Goal: Communication & Community: Answer question/provide support

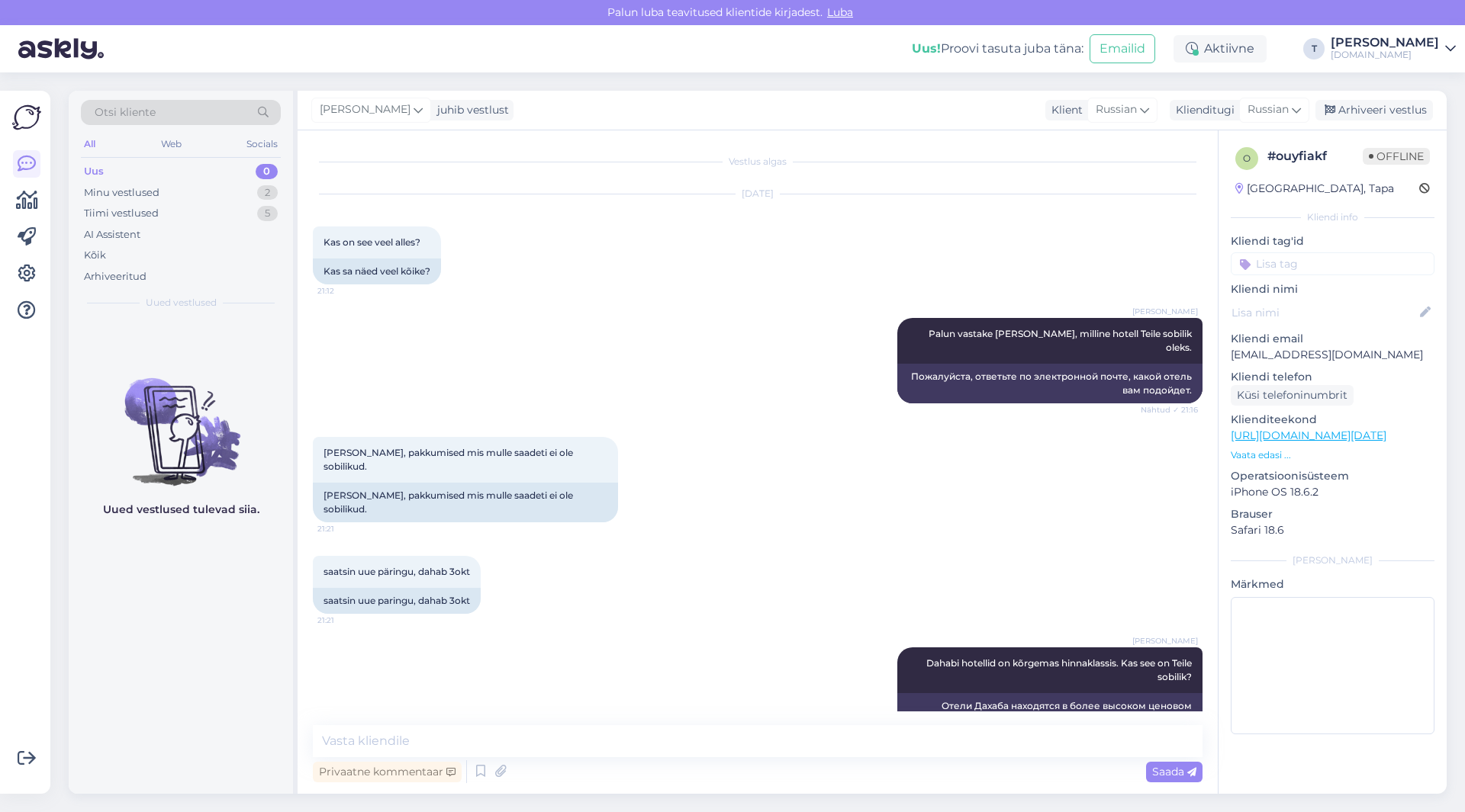
scroll to position [607, 0]
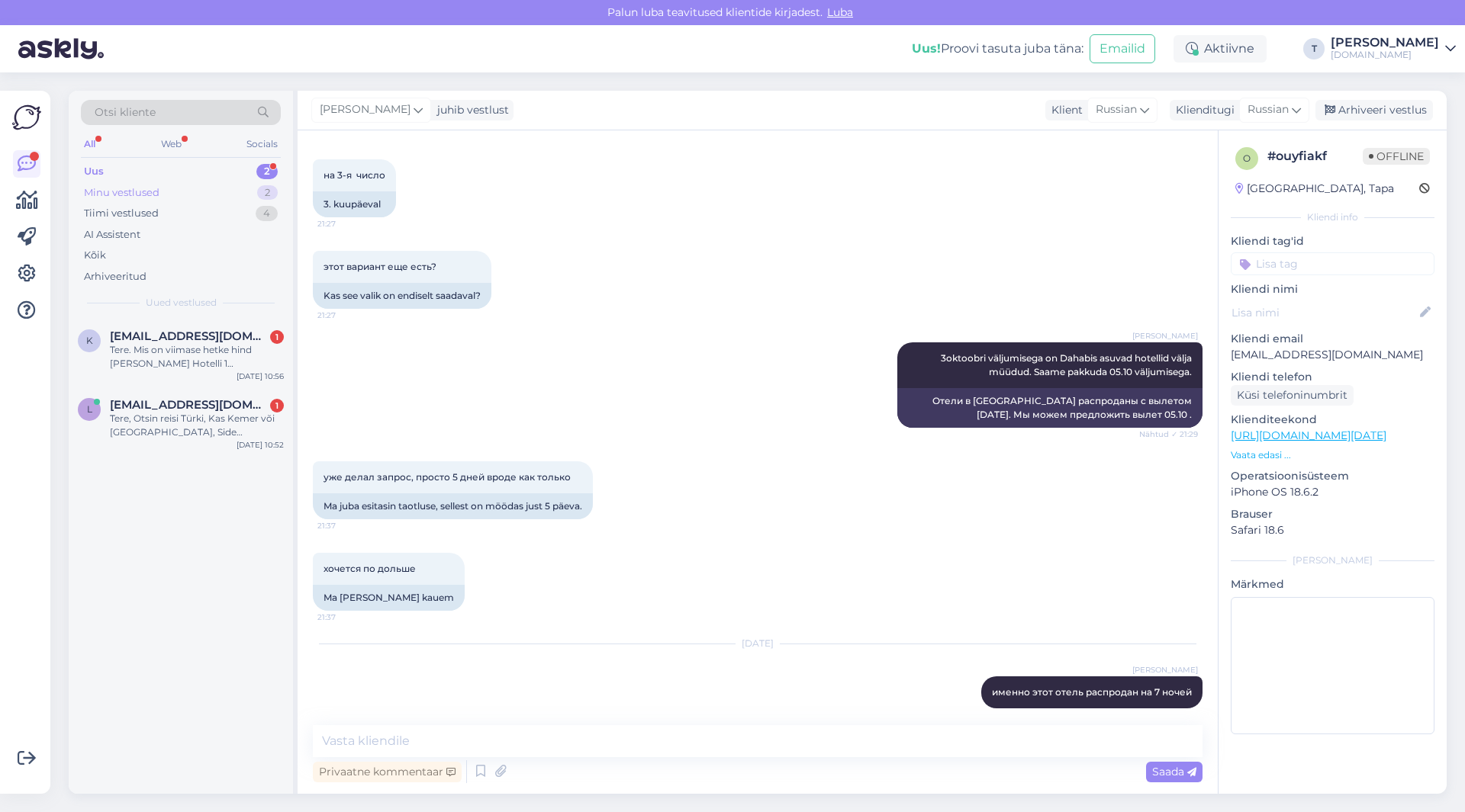
click at [184, 192] on div "Minu vestlused 2" at bounding box center [181, 192] width 200 height 22
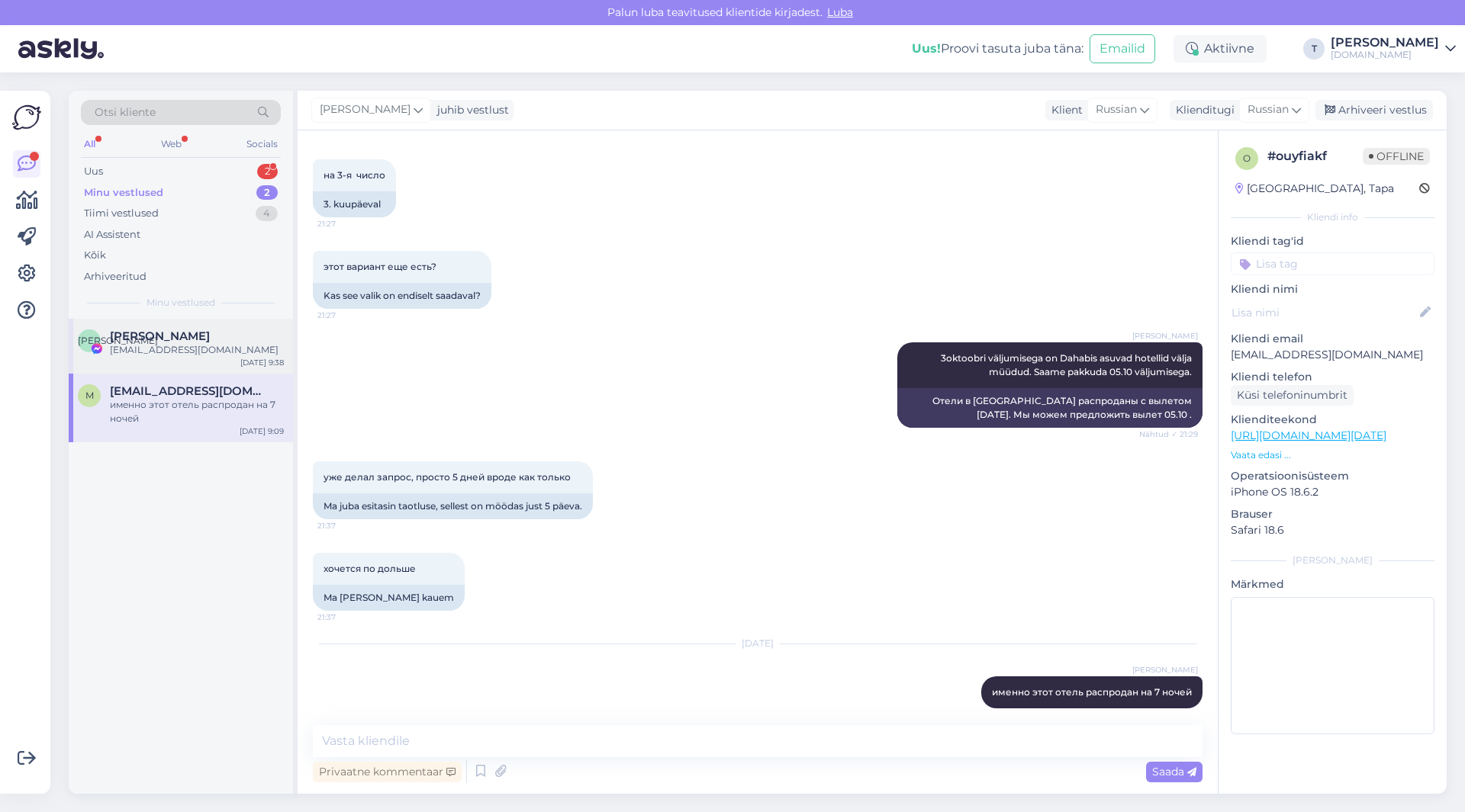
click at [174, 352] on div "[EMAIL_ADDRESS][DOMAIN_NAME]" at bounding box center [197, 350] width 174 height 14
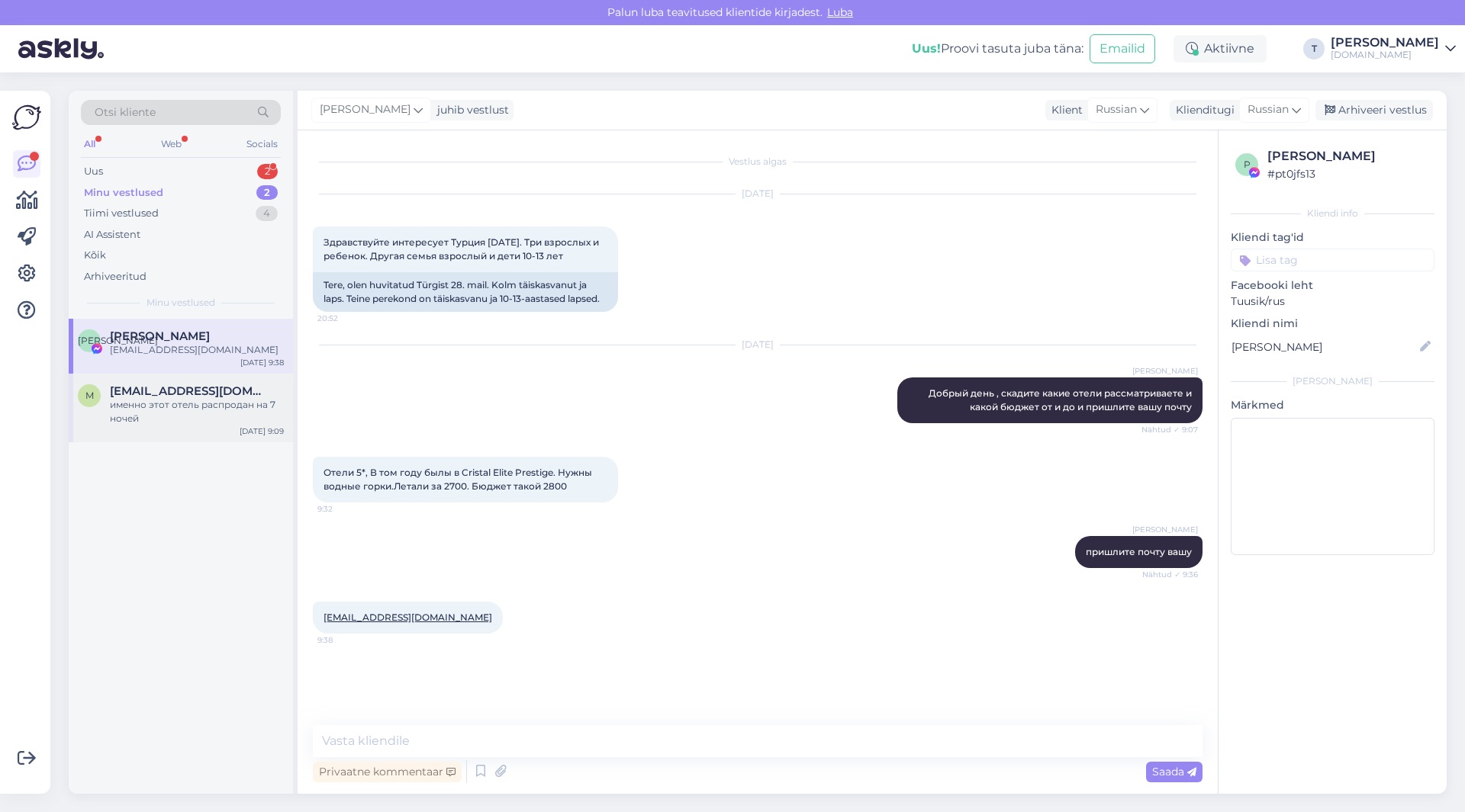
click at [169, 397] on span "[EMAIL_ADDRESS][DOMAIN_NAME]" at bounding box center [189, 391] width 159 height 14
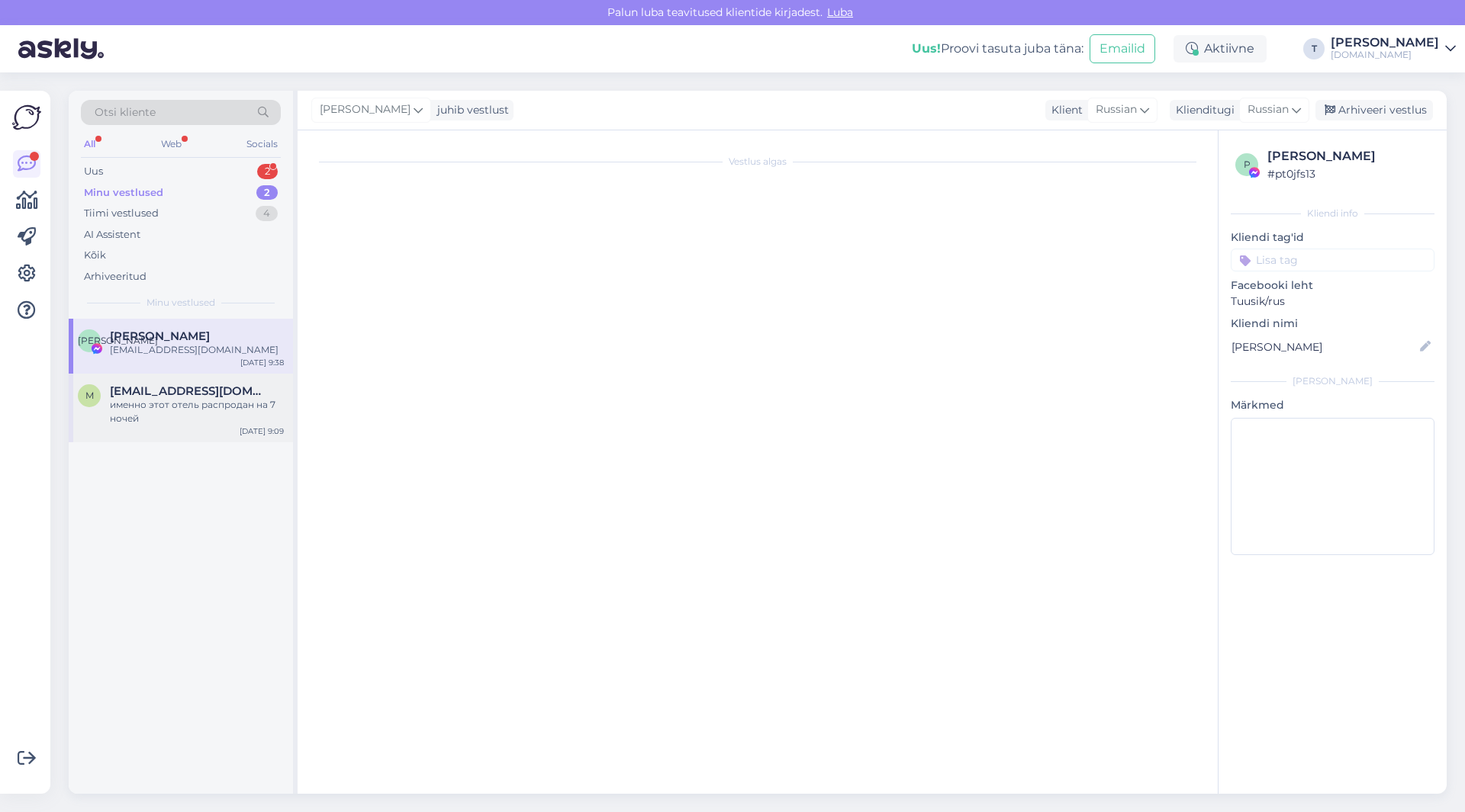
scroll to position [607, 0]
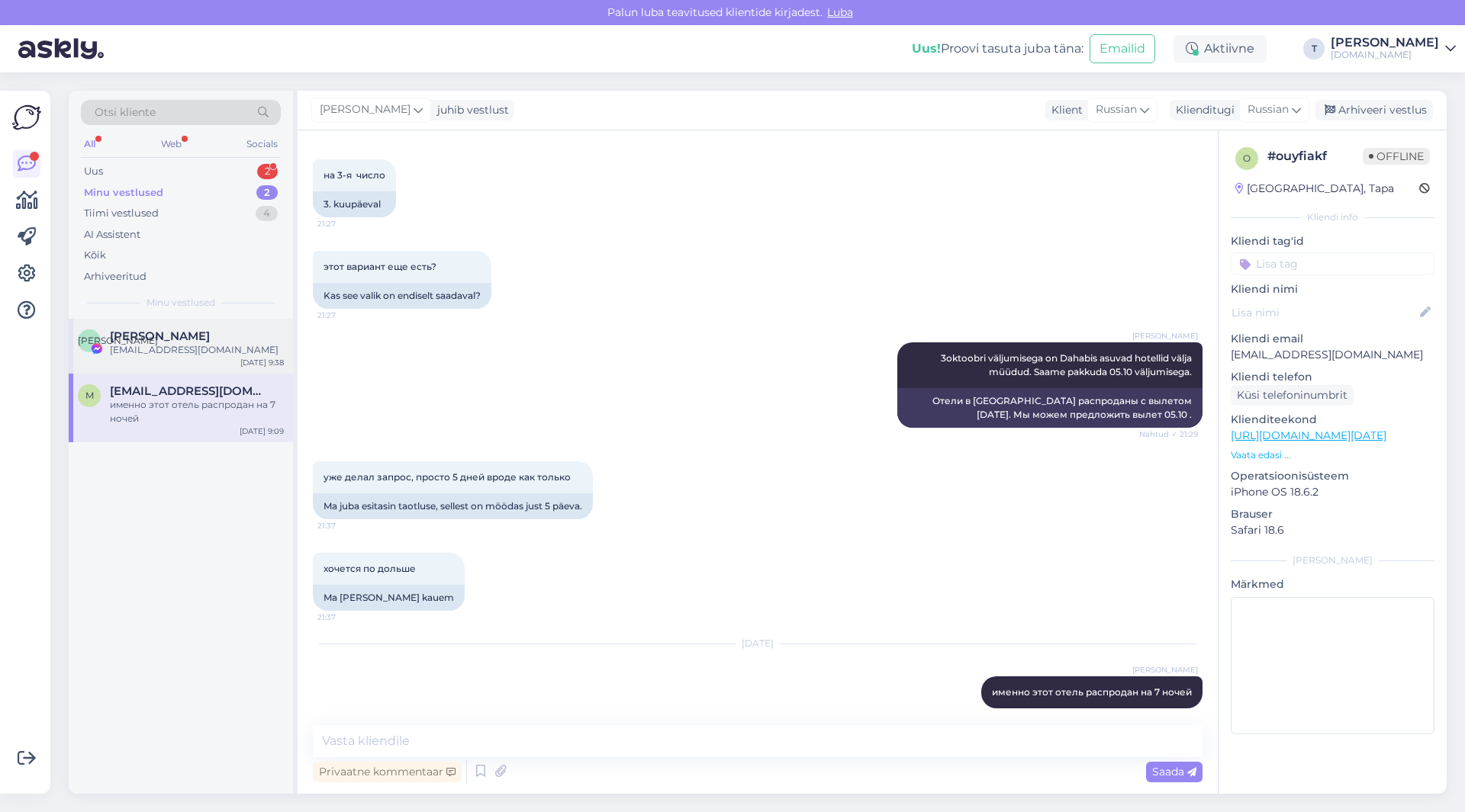
click at [167, 347] on div "[EMAIL_ADDRESS][DOMAIN_NAME]" at bounding box center [197, 350] width 174 height 14
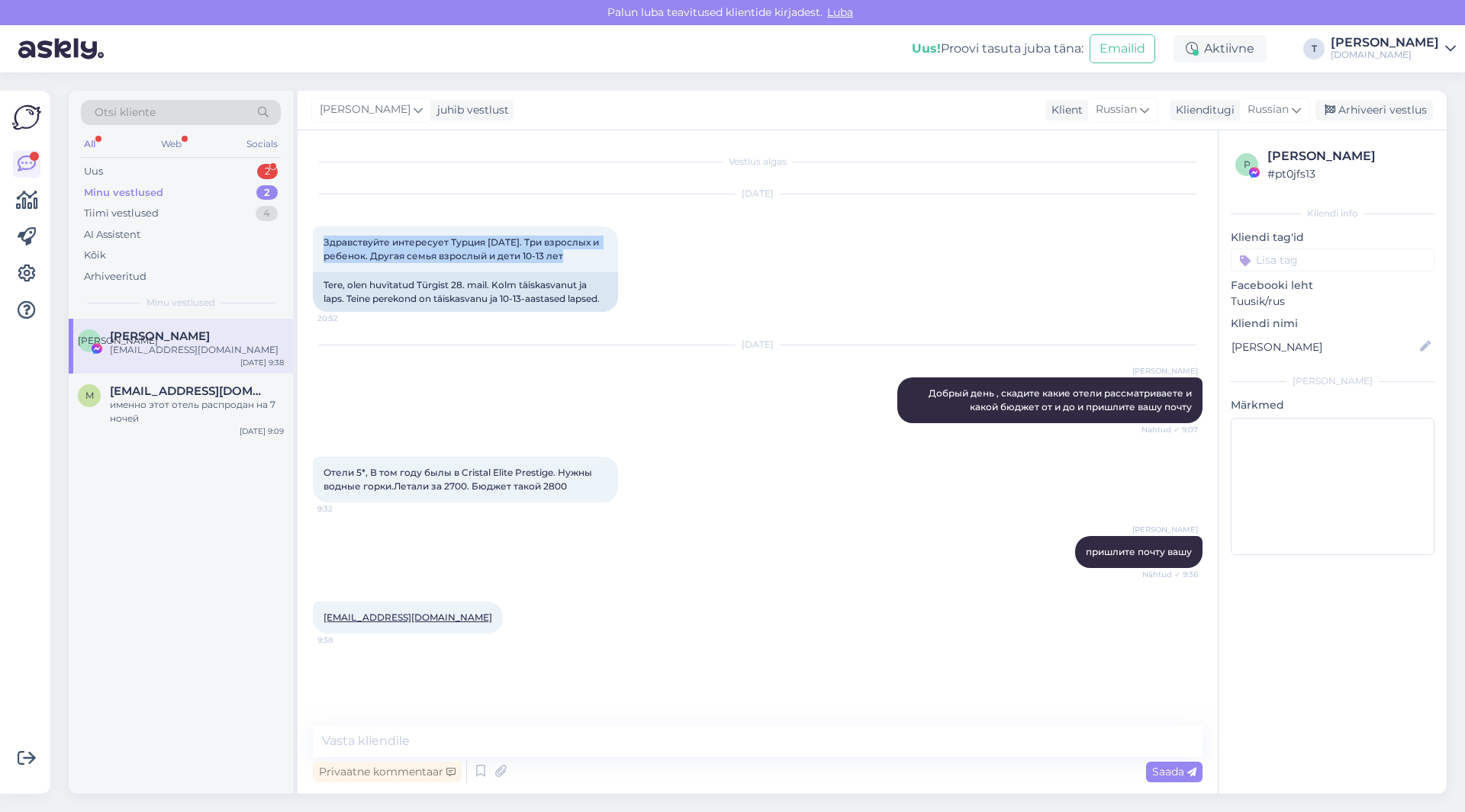
drag, startPoint x: 570, startPoint y: 258, endPoint x: 390, endPoint y: 387, distance: 221.5
click at [305, 242] on div "Vestlus algas [DATE] Здравствуйте интересует Турция [DATE]. Три взрослых и ребе…" at bounding box center [757, 462] width 920 height 664
copy span "Здравствуйте интересует Турция [DATE]. Три взрослых и ребенок. Другая семья взр…"
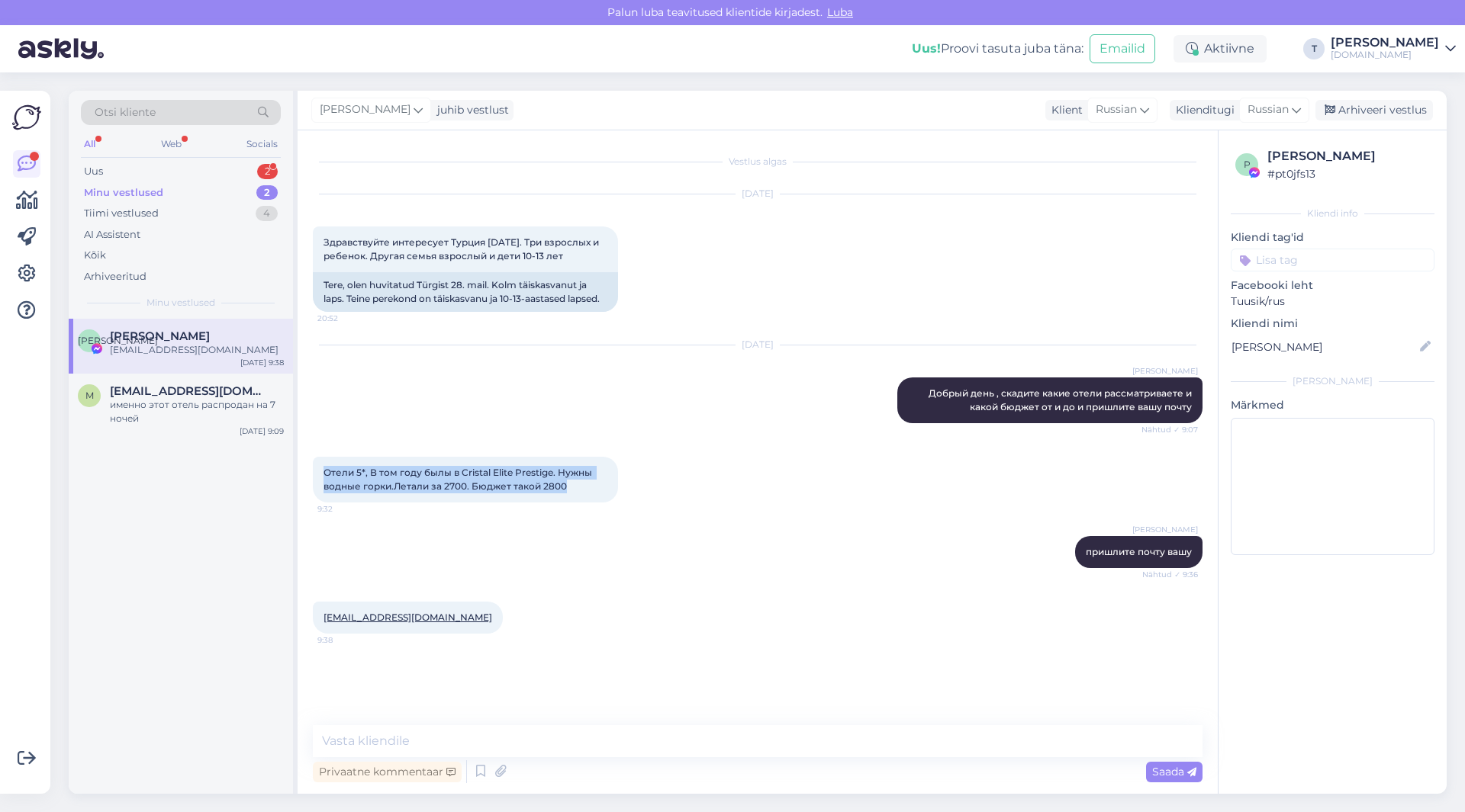
drag, startPoint x: 567, startPoint y: 487, endPoint x: 321, endPoint y: 461, distance: 247.4
click at [321, 461] on div "Отели 5*, В том году былы в Cristal Elite Prestige. Нужны водные горки.Летали з…" at bounding box center [466, 479] width 305 height 46
copy span "Отели 5*, В том году былы в Cristal Elite Prestige. Нужны водные горки.Летали з…"
drag, startPoint x: 316, startPoint y: 619, endPoint x: 411, endPoint y: 621, distance: 95.0
click at [411, 621] on div "[EMAIL_ADDRESS][DOMAIN_NAME] 9:38" at bounding box center [408, 617] width 190 height 32
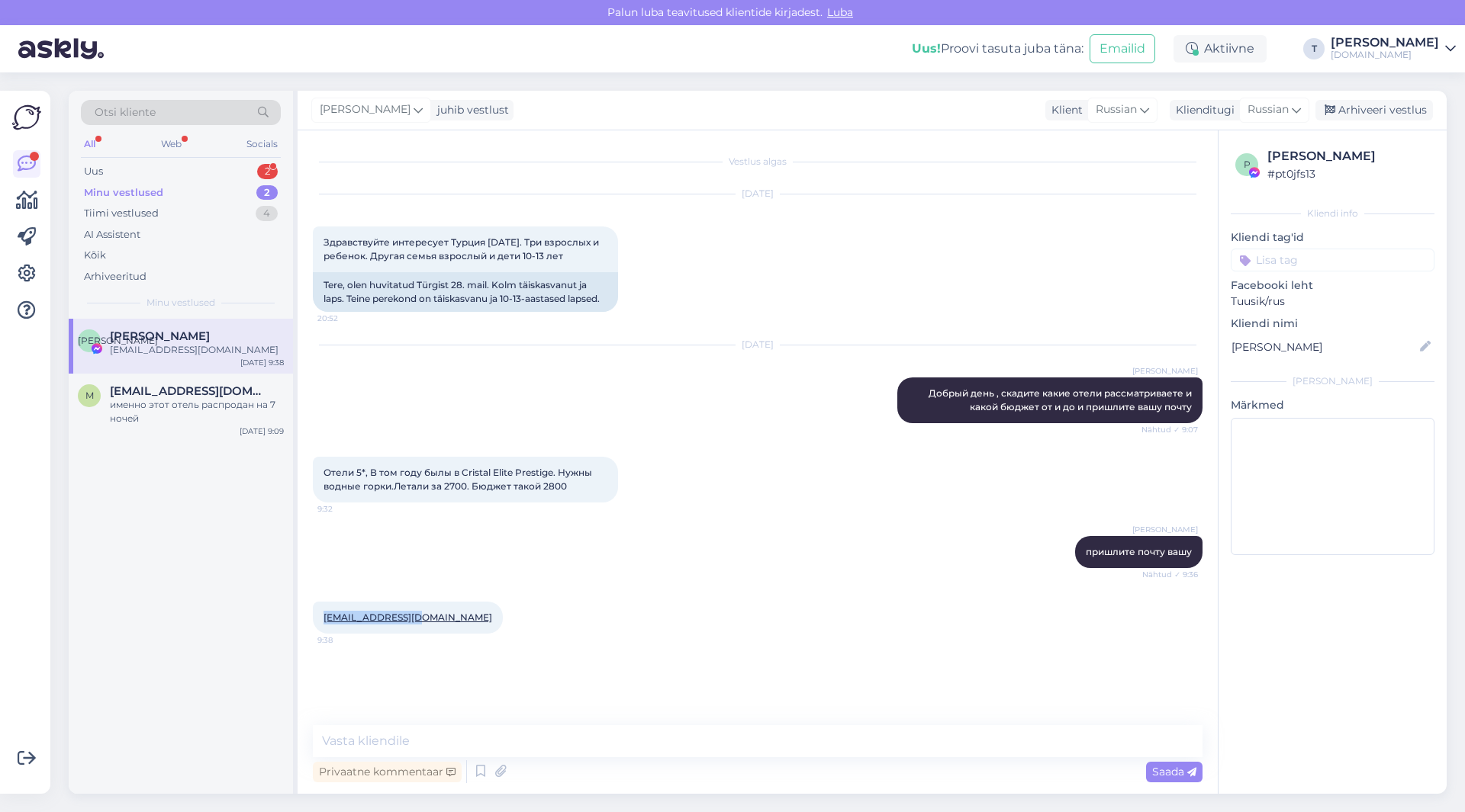
copy link "[EMAIL_ADDRESS][DOMAIN_NAME]"
click at [488, 745] on textarea at bounding box center [758, 740] width 890 height 32
type textarea "сколько лет ребенку там где 3 взрослых?"
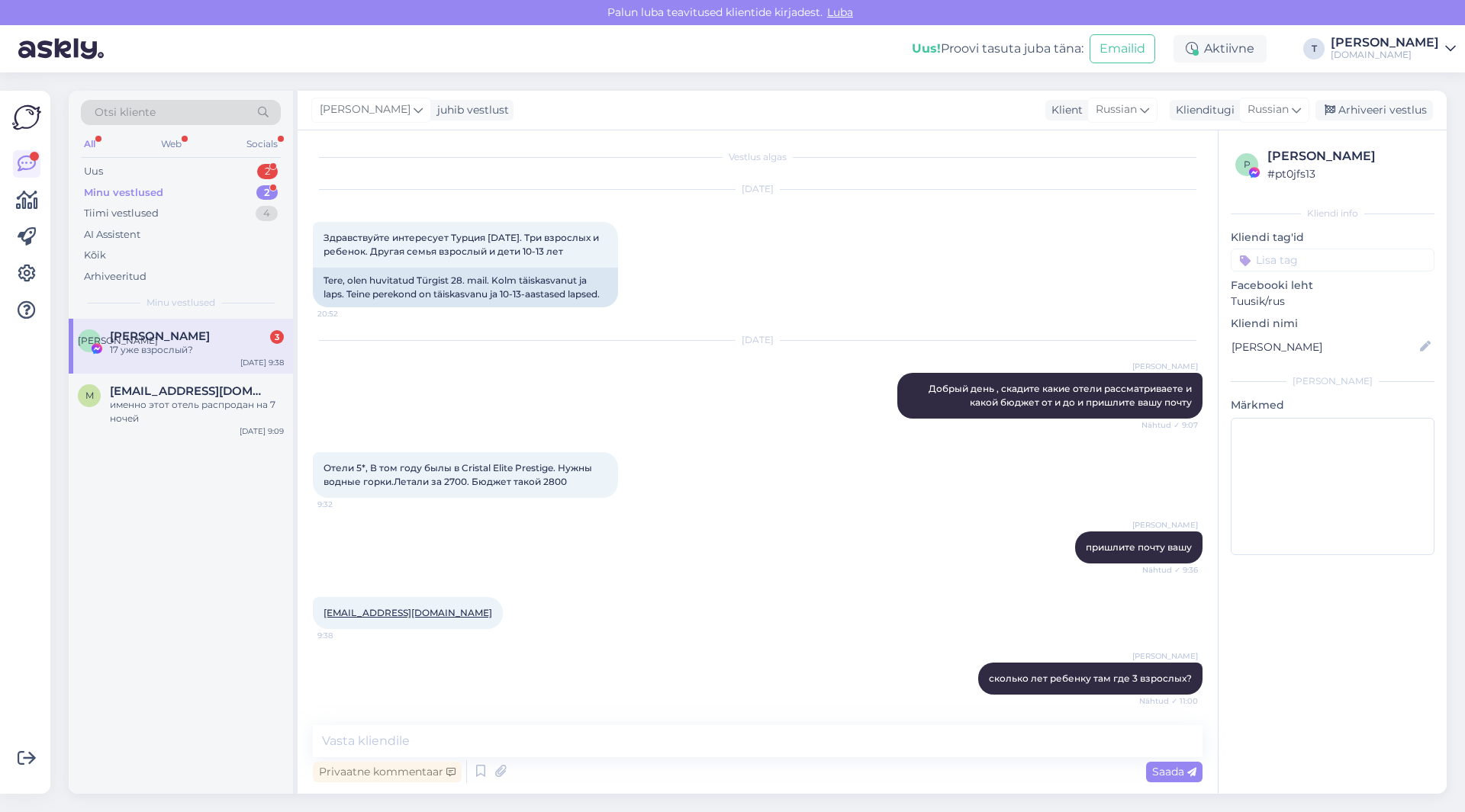
scroll to position [202, 0]
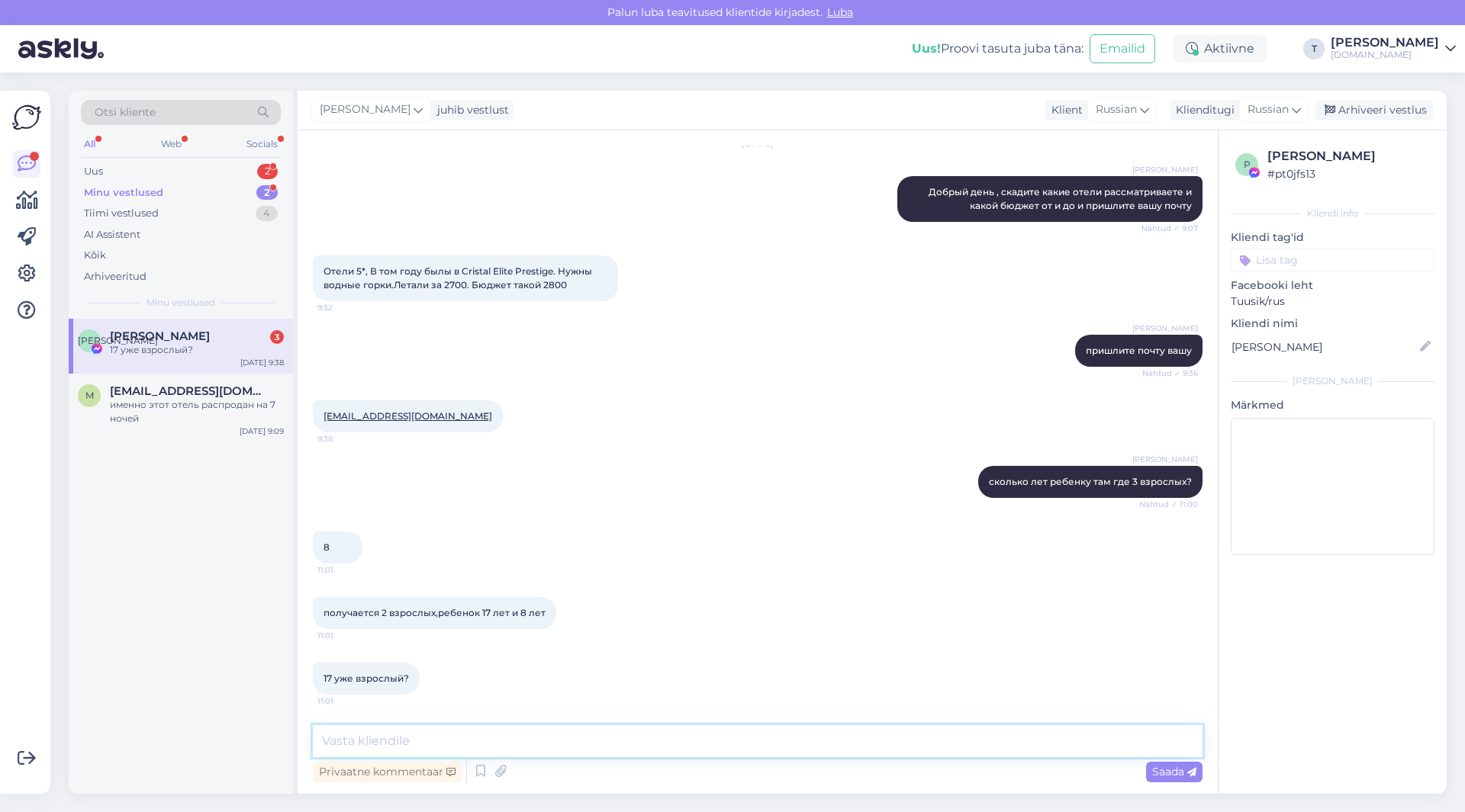
click at [587, 750] on textarea at bounding box center [758, 740] width 890 height 32
type textarea "g"
type textarea "понятно тогда 3+8 лет 1"
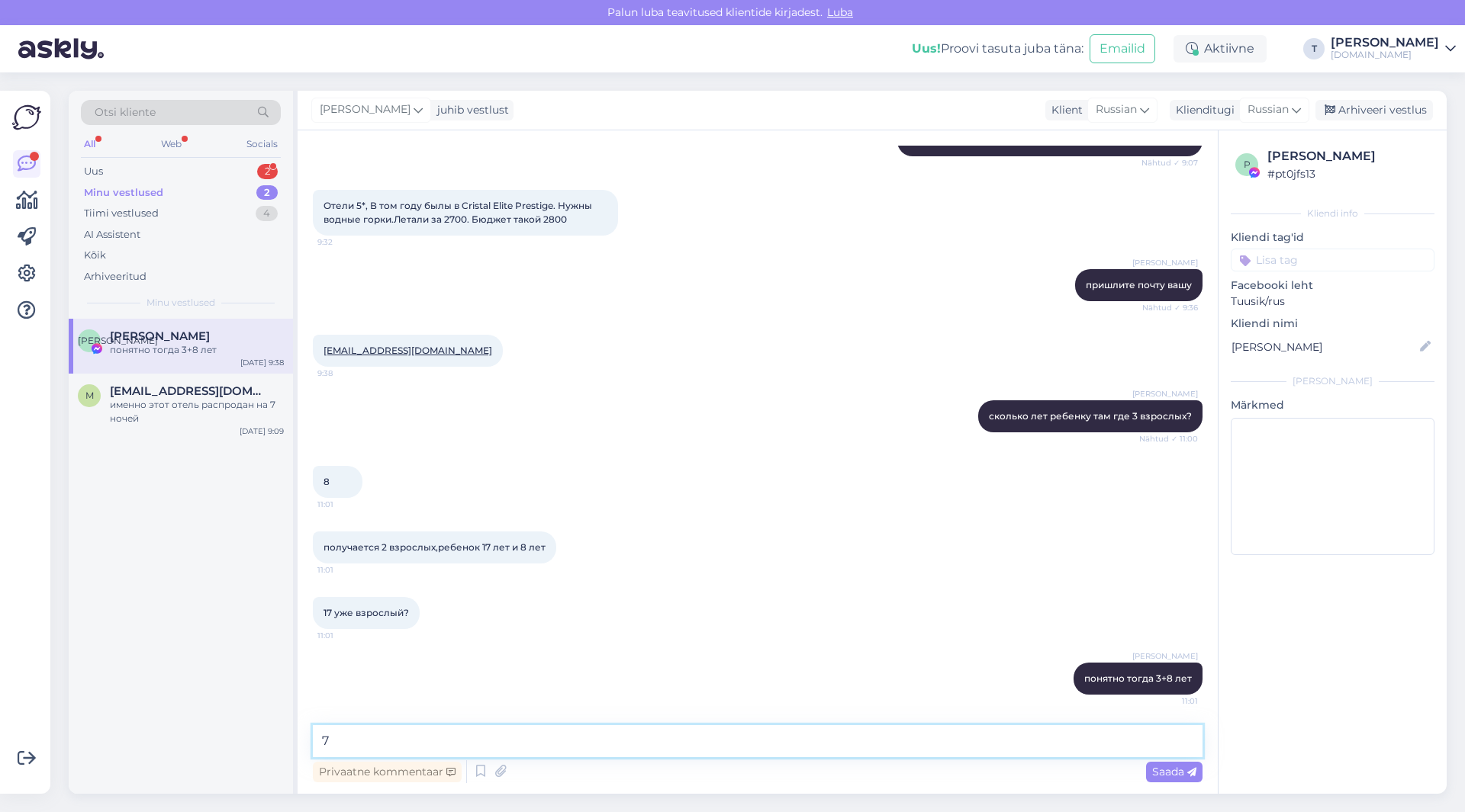
type textarea "7"
type textarea "17 лет уже цена как на взрослого"
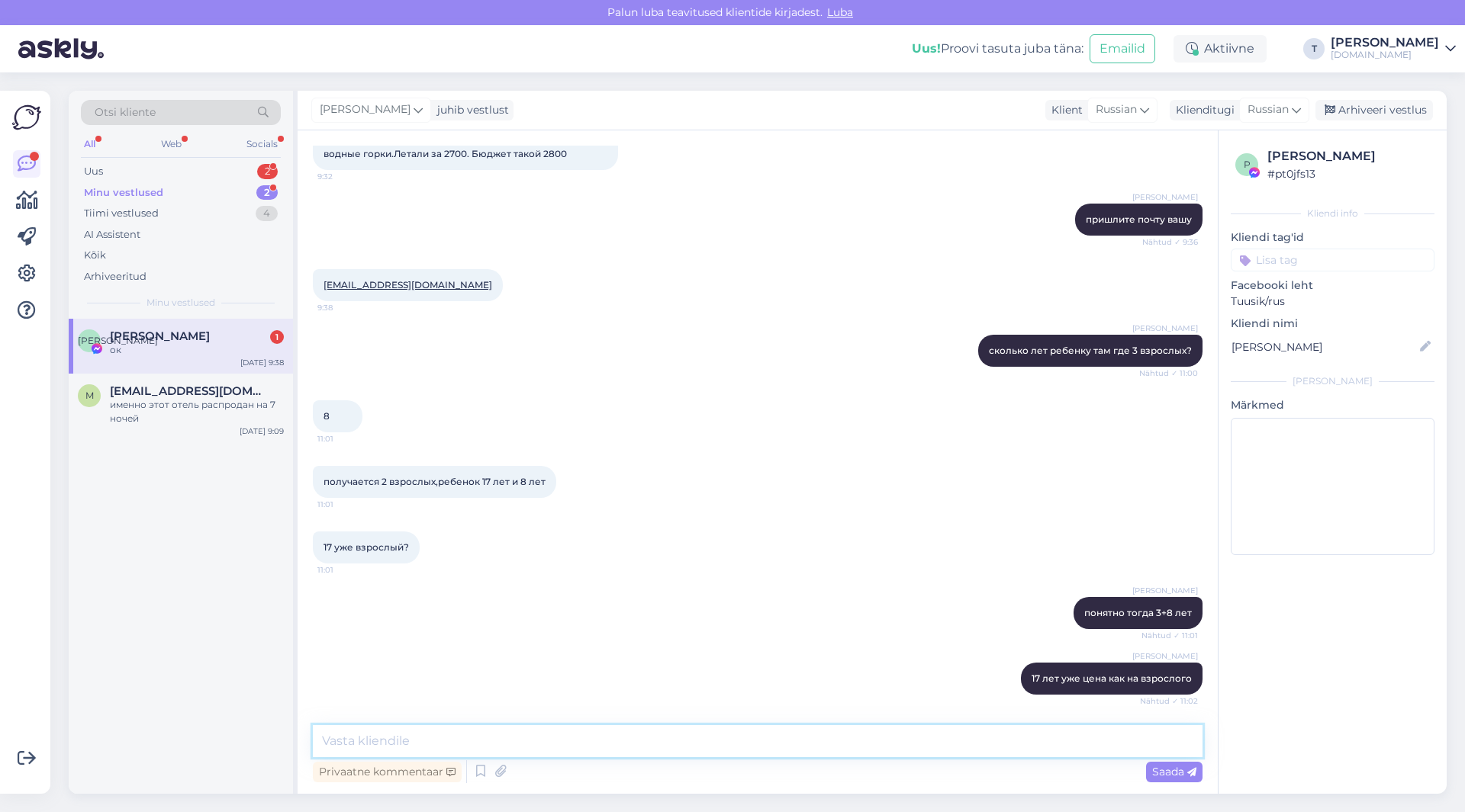
scroll to position [398, 0]
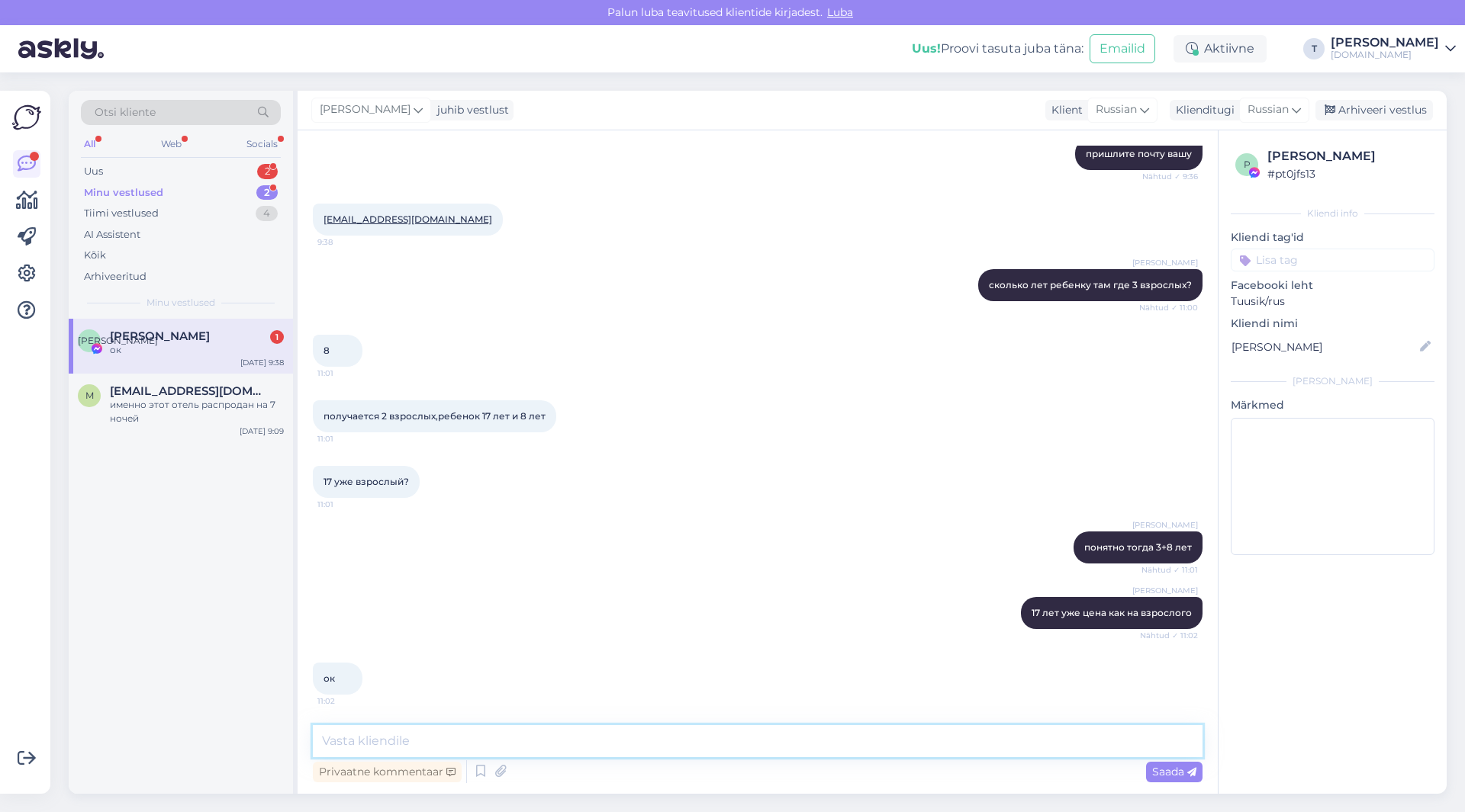
click at [543, 746] on textarea at bounding box center [758, 740] width 890 height 32
type textarea "скажите даты 28.05 вылет только подходит7"
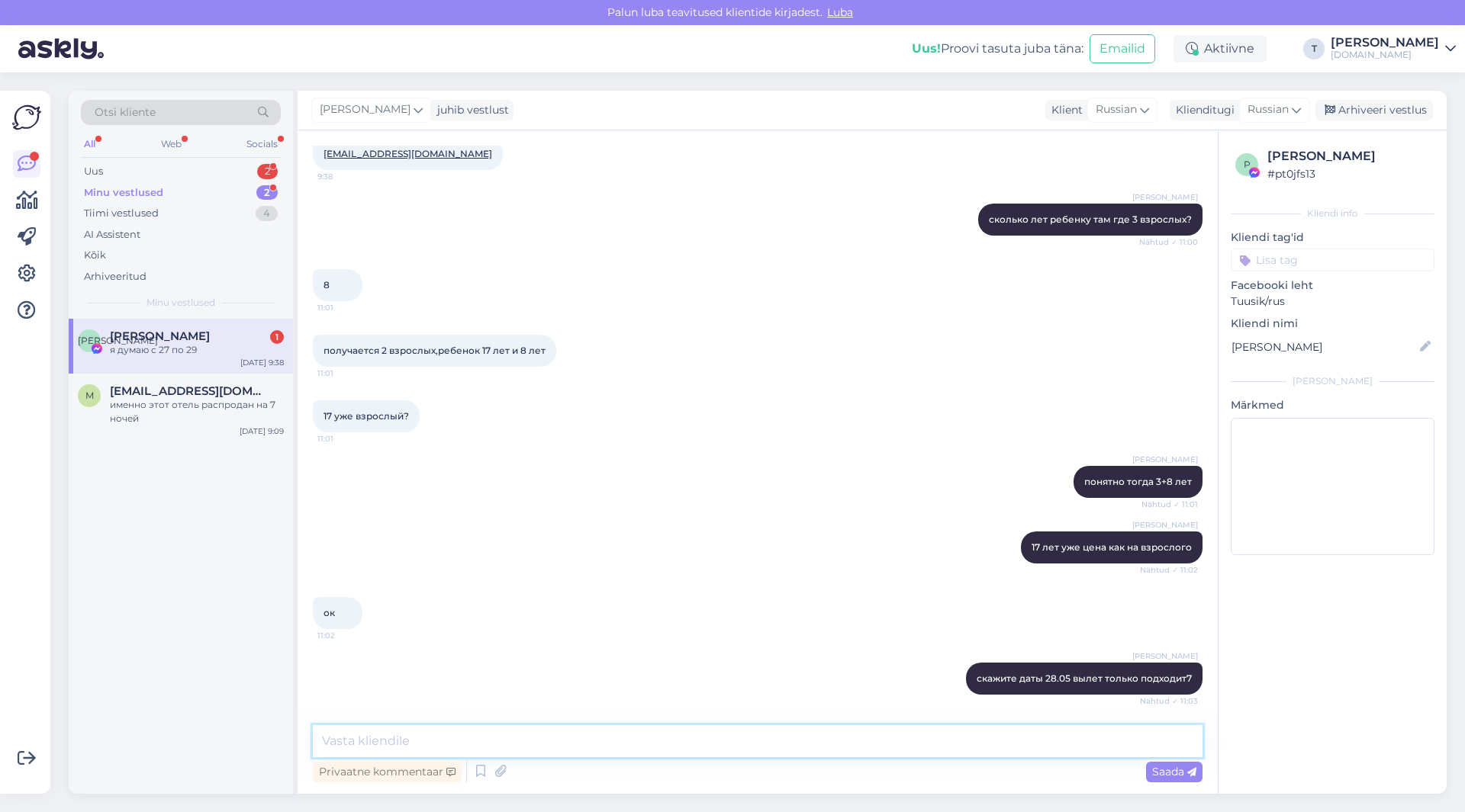
scroll to position [529, 0]
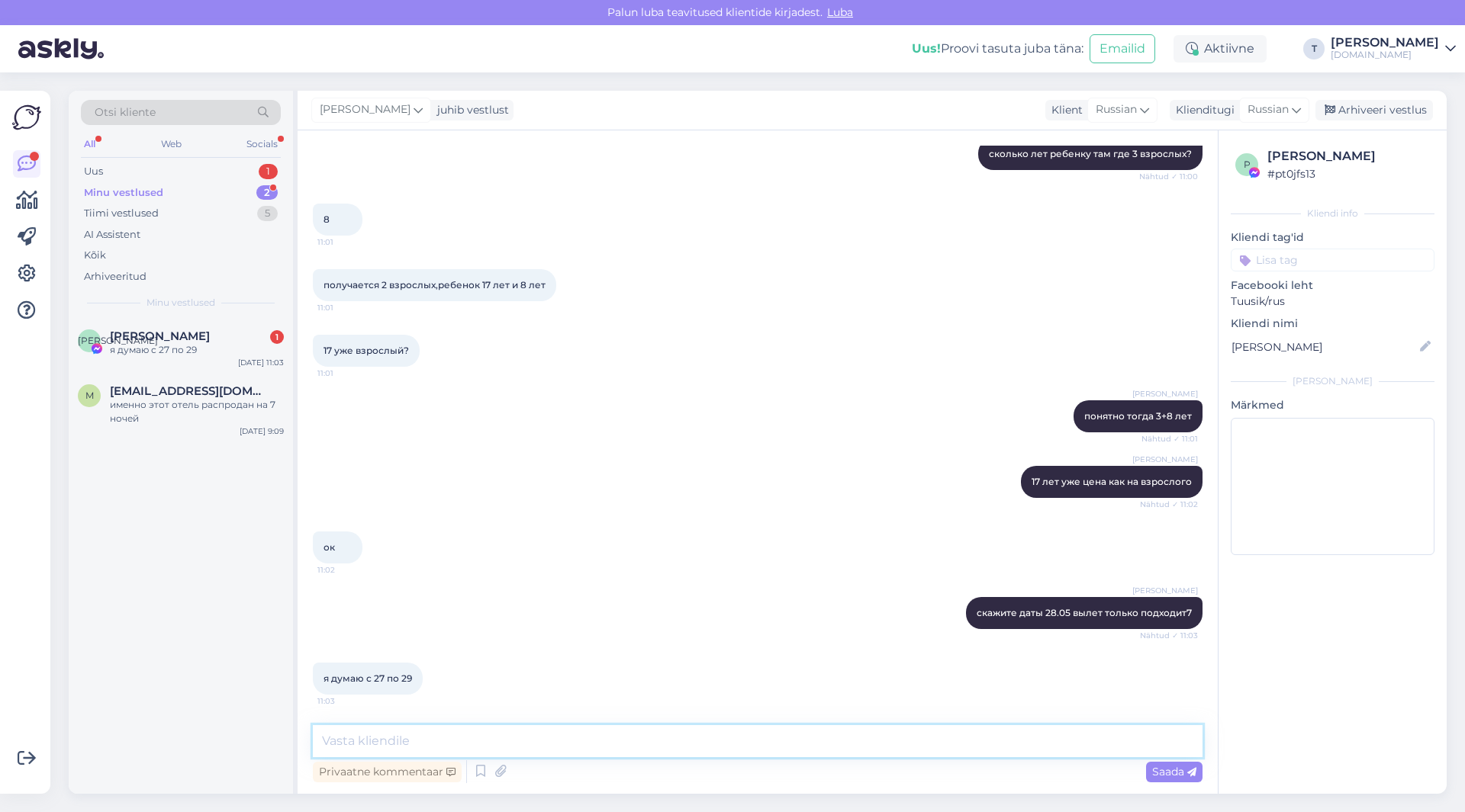
click at [631, 736] on textarea at bounding box center [758, 740] width 890 height 32
type textarea "ок скоро пришлю что то вам на почту"
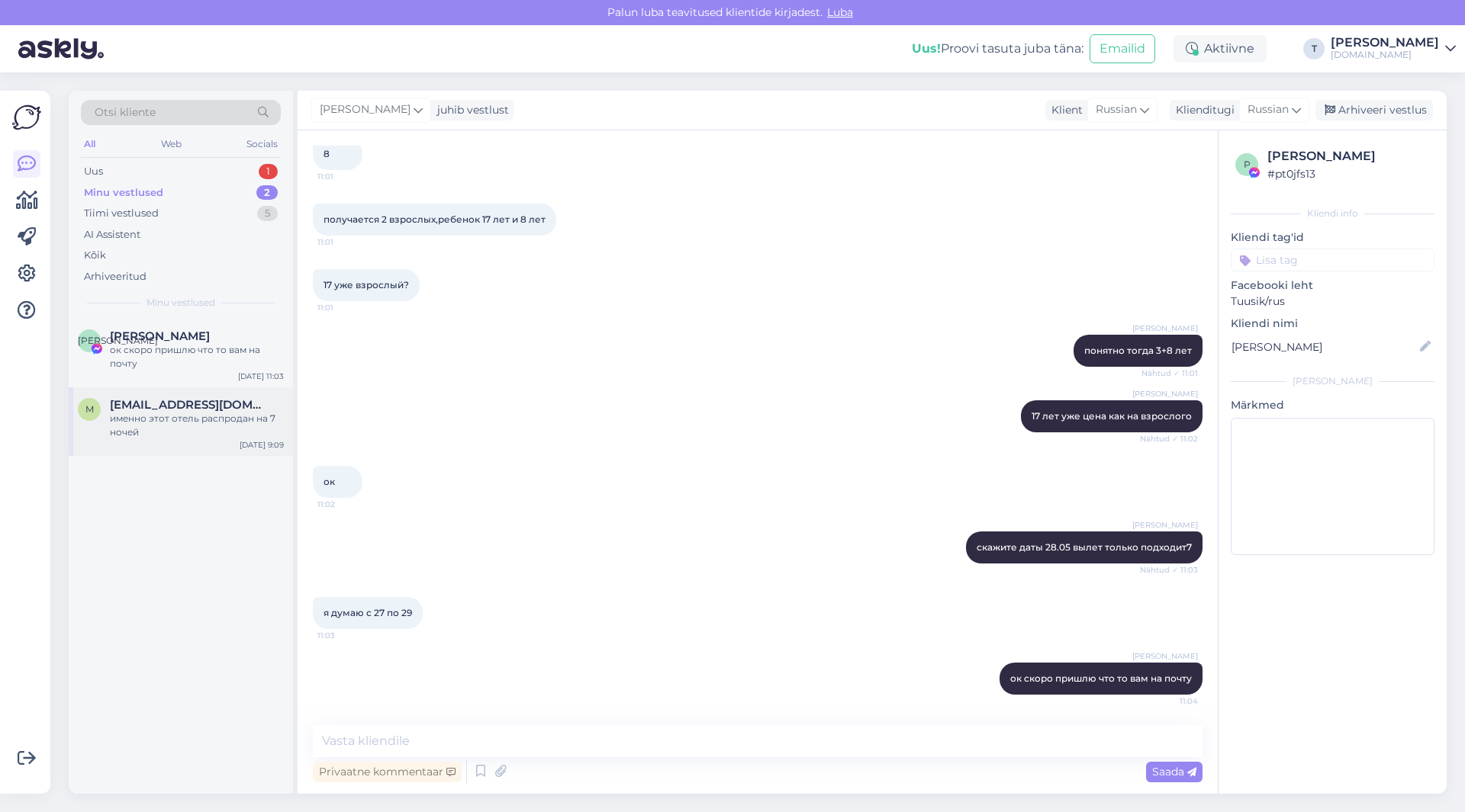
click at [217, 408] on span "[EMAIL_ADDRESS][DOMAIN_NAME]" at bounding box center [189, 405] width 159 height 14
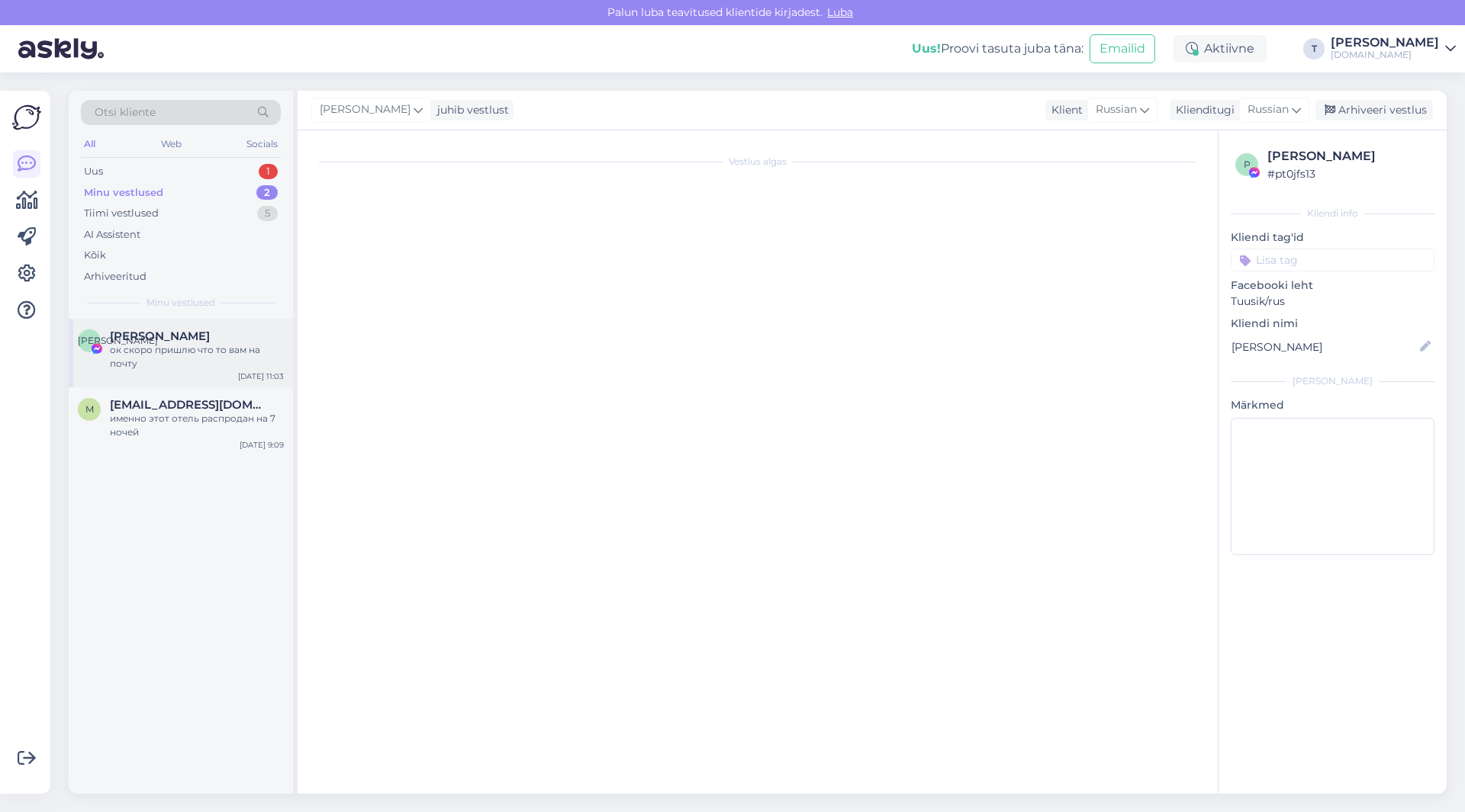
scroll to position [607, 0]
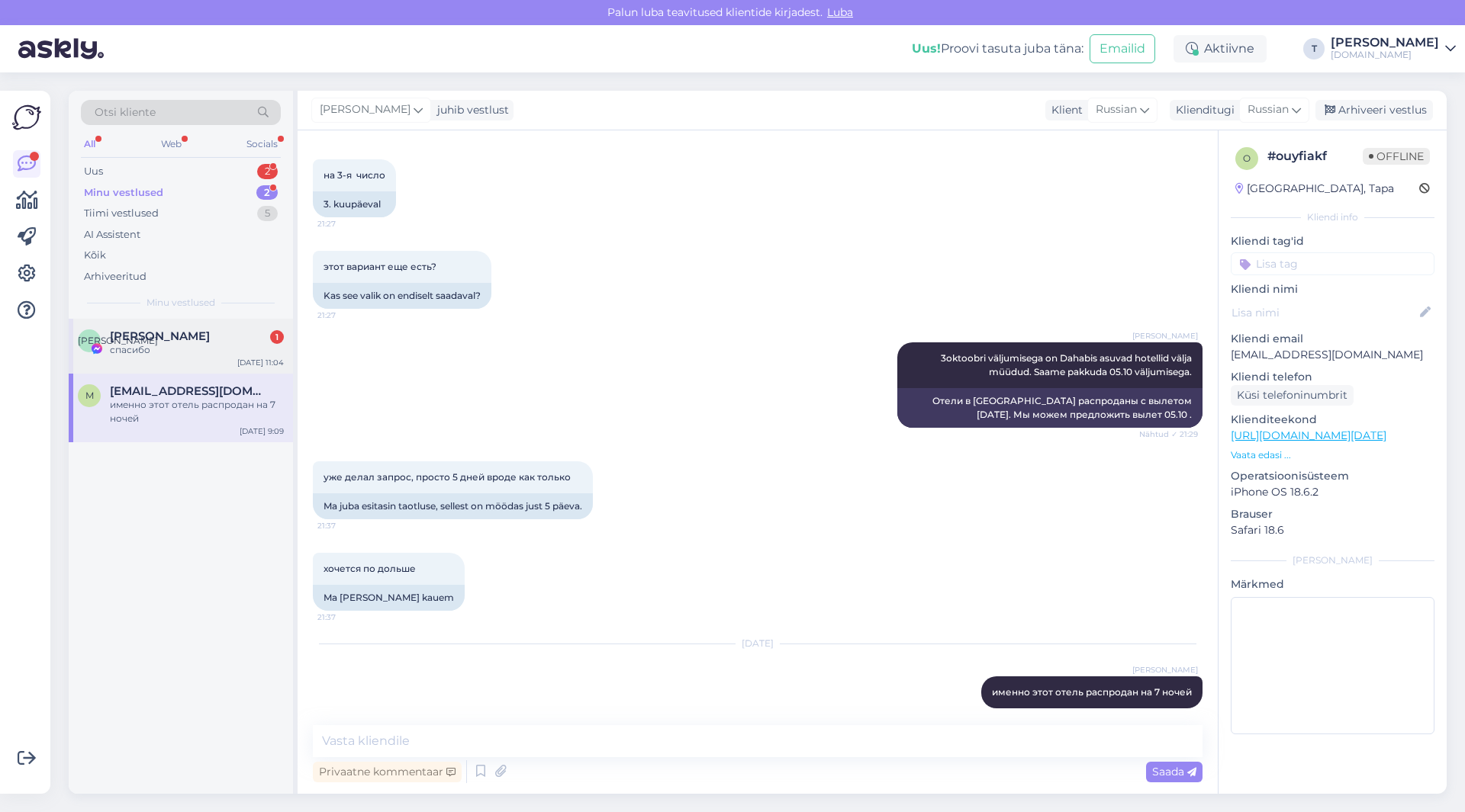
click at [210, 331] on span "[PERSON_NAME]" at bounding box center [160, 336] width 100 height 14
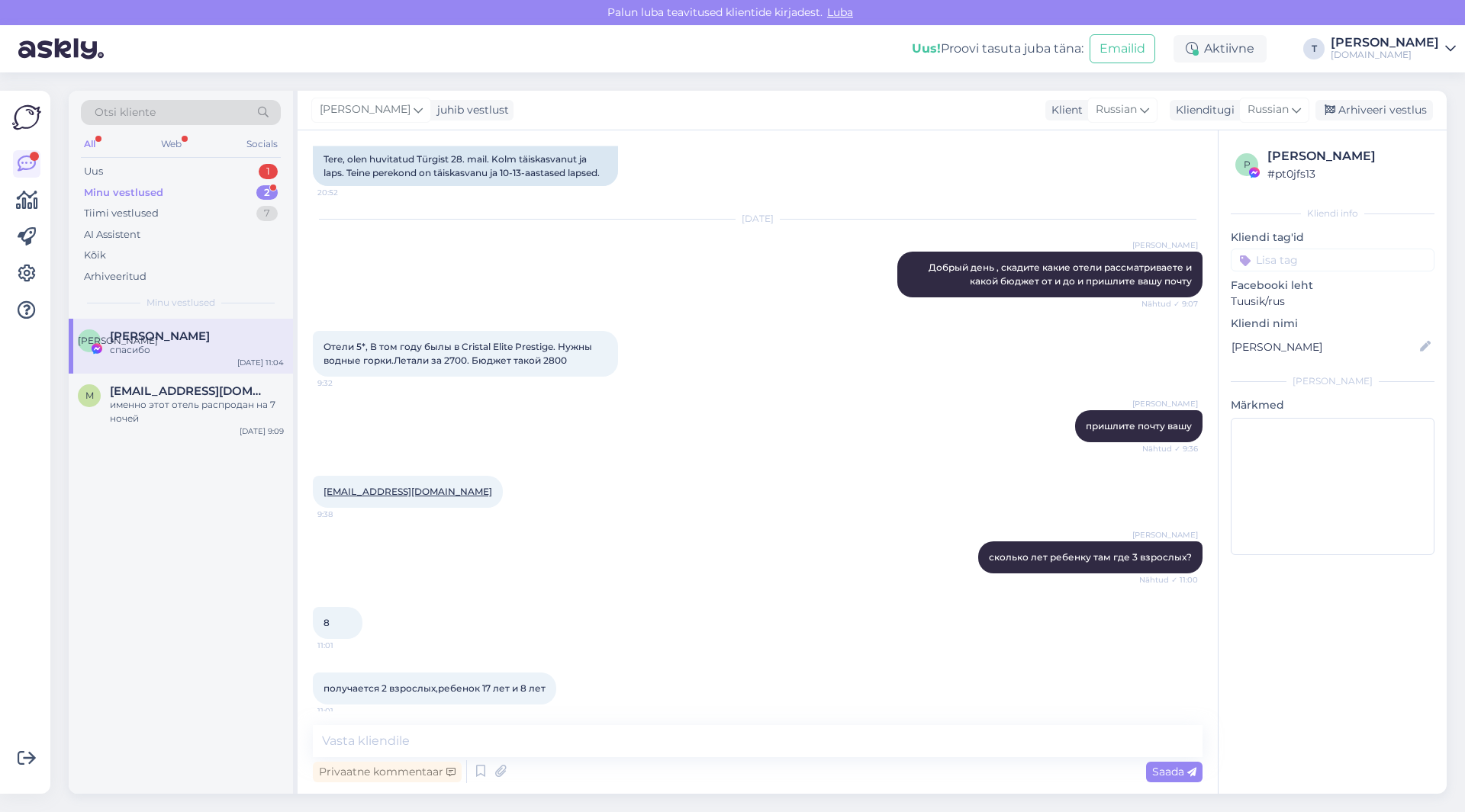
scroll to position [0, 0]
